Goal: Task Accomplishment & Management: Manage account settings

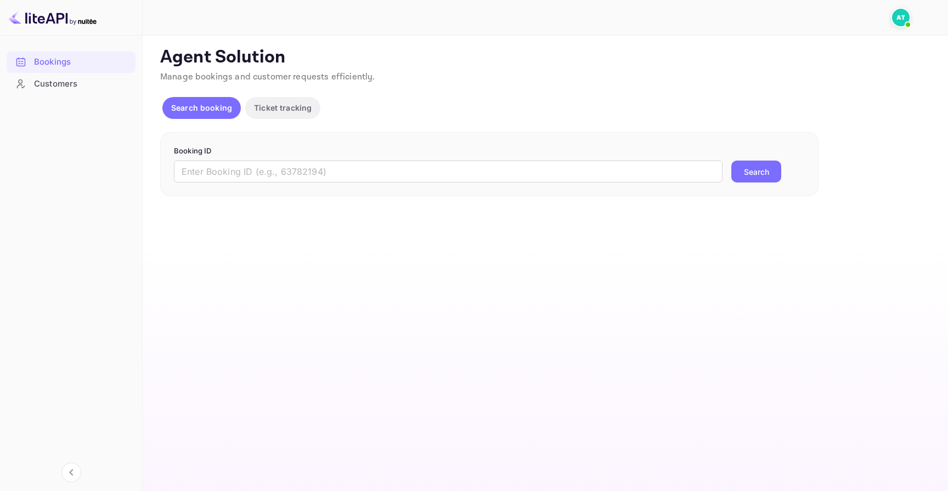
click at [897, 19] on img at bounding box center [901, 18] width 18 height 18
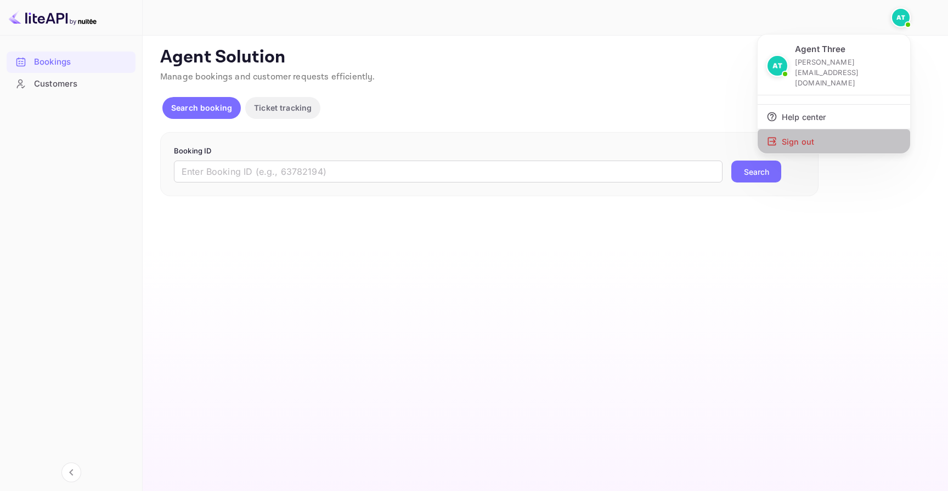
click at [842, 129] on div "Sign out" at bounding box center [833, 141] width 152 height 24
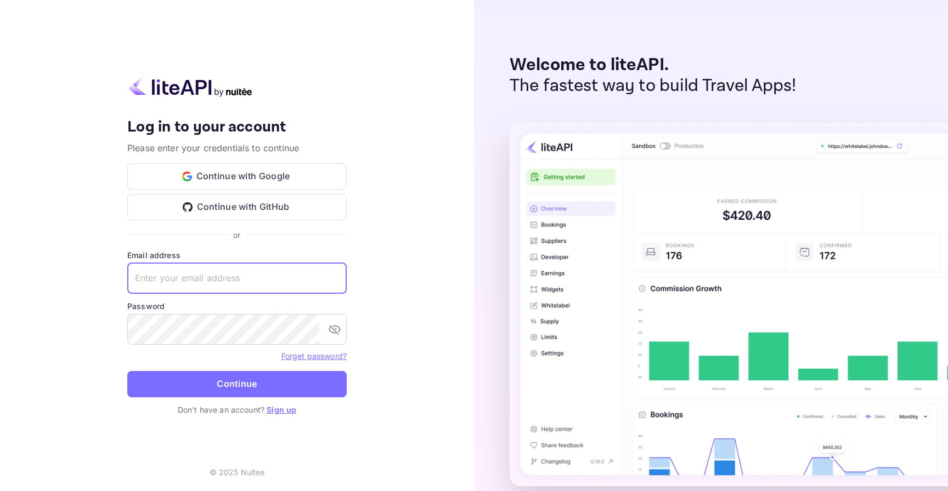
click at [274, 280] on input "text" at bounding box center [236, 278] width 219 height 31
type input "[EMAIL_ADDRESS][DOMAIN_NAME]"
click at [245, 375] on button "Continue" at bounding box center [236, 384] width 219 height 26
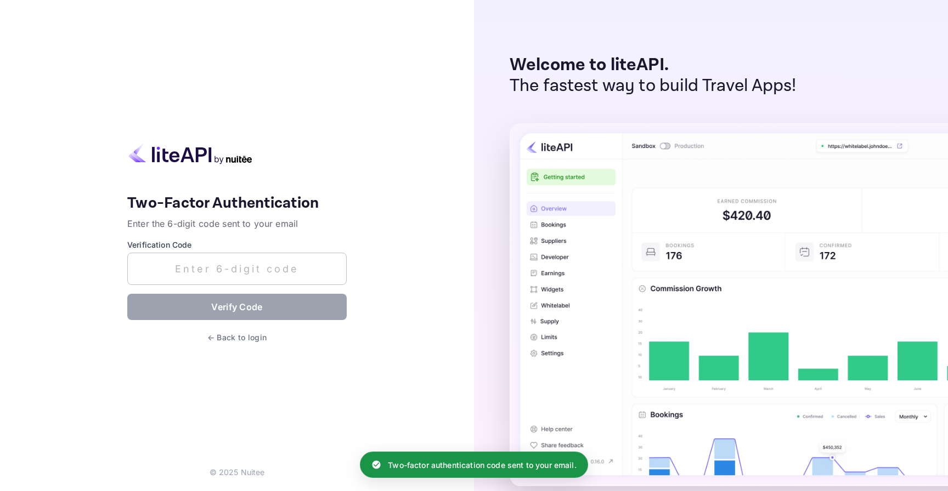
click at [308, 272] on input "text" at bounding box center [236, 269] width 219 height 32
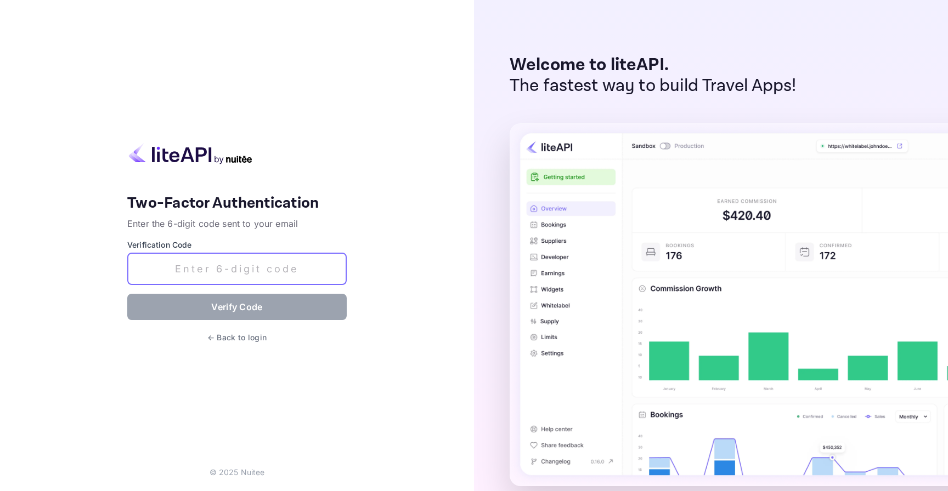
paste input "308469"
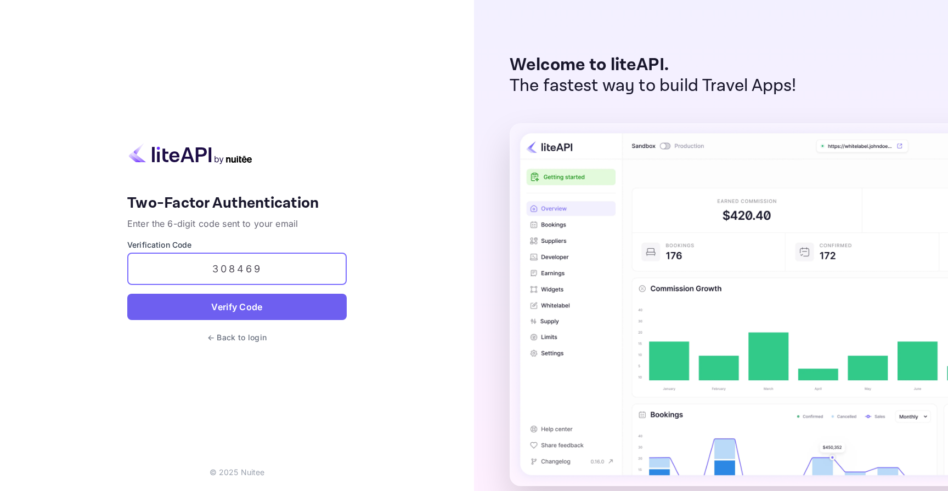
type input "308469"
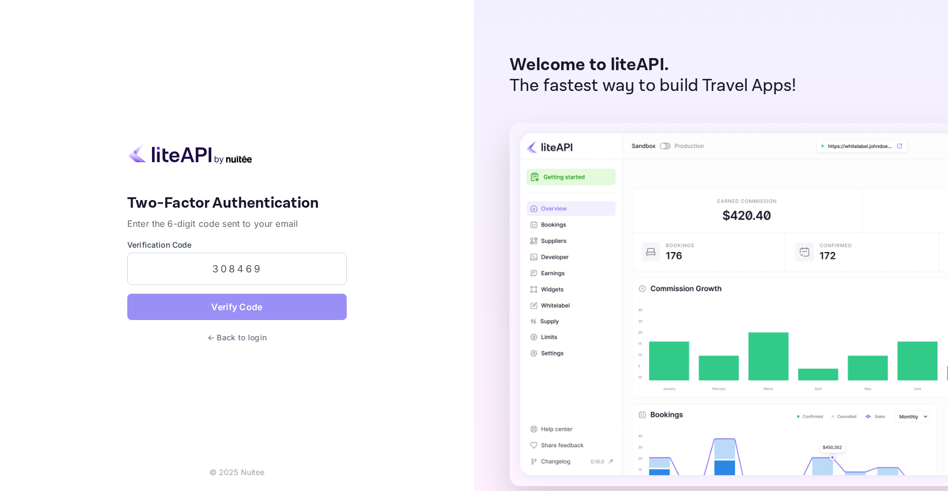
click at [269, 299] on button "Verify Code" at bounding box center [236, 307] width 219 height 26
